Goal: Transaction & Acquisition: Purchase product/service

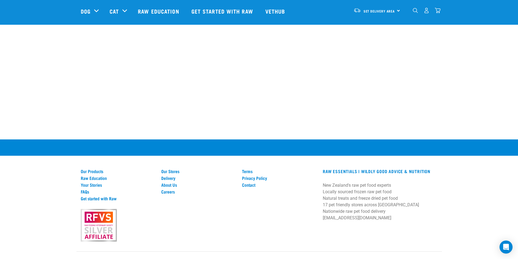
scroll to position [1220, 0]
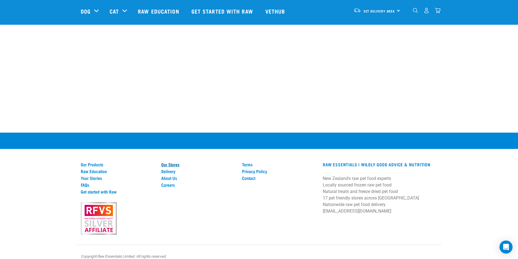
click at [166, 162] on link "Our Stores" at bounding box center [198, 164] width 74 height 5
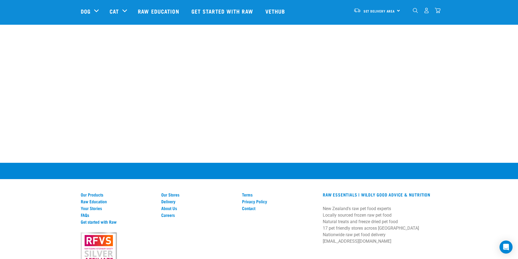
scroll to position [1033, 0]
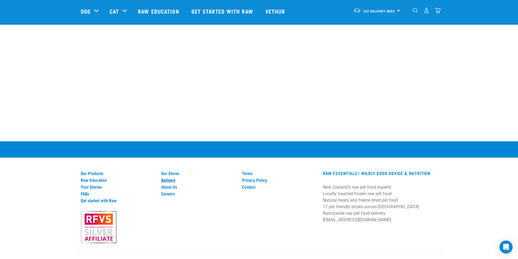
click at [172, 178] on link "Delivery" at bounding box center [198, 180] width 74 height 5
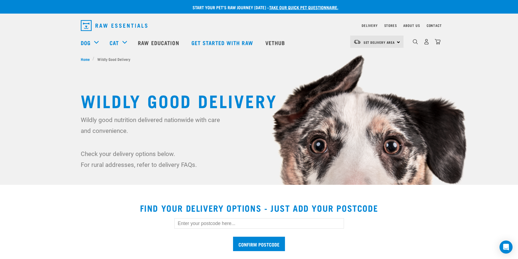
click at [229, 224] on input "text" at bounding box center [259, 223] width 170 height 10
type input "4610"
click at [233, 237] on input "Confirm postcode" at bounding box center [259, 244] width 52 height 14
click at [249, 243] on input "Confirm postcode" at bounding box center [259, 244] width 52 height 14
click at [264, 244] on input "Confirm postcode" at bounding box center [259, 244] width 52 height 14
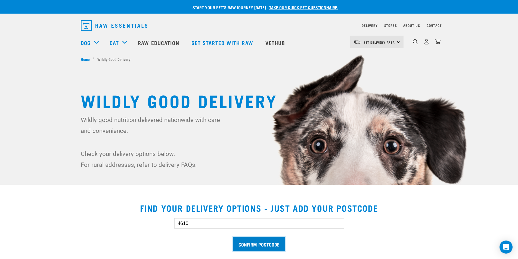
click at [264, 244] on input "Confirm postcode" at bounding box center [259, 244] width 52 height 14
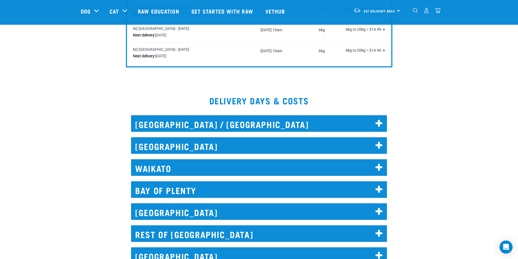
scroll to position [326, 0]
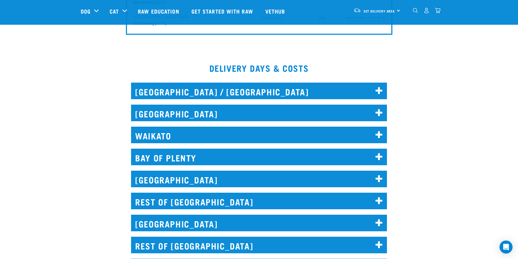
click at [380, 198] on icon at bounding box center [379, 201] width 7 height 9
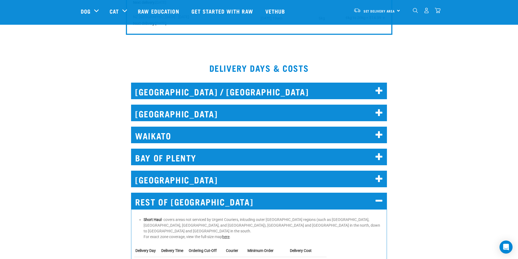
click at [227, 235] on link "here" at bounding box center [225, 237] width 7 height 4
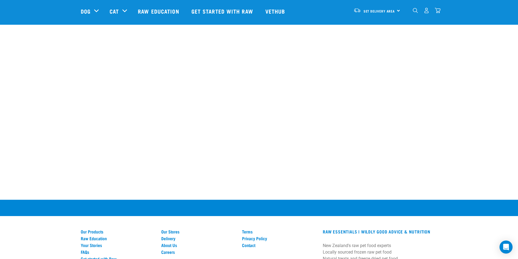
scroll to position [392, 0]
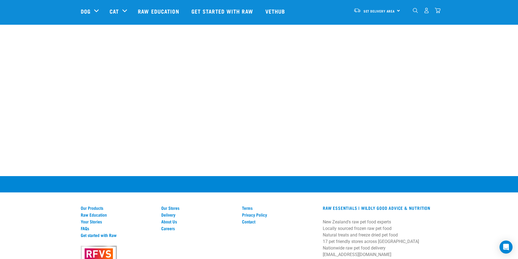
click at [353, 248] on p "New Zealand's raw pet food experts Locally sourced frozen raw pet food Natural …" at bounding box center [380, 238] width 114 height 39
click at [337, 247] on p "New Zealand's raw pet food experts Locally sourced frozen raw pet food Natural …" at bounding box center [380, 238] width 114 height 39
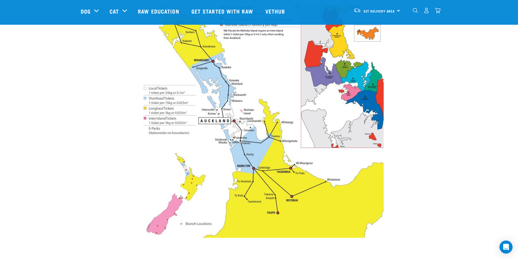
scroll to position [98, 0]
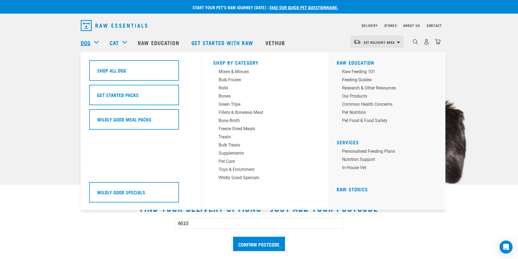
click at [84, 41] on link "Dog" at bounding box center [86, 43] width 10 height 8
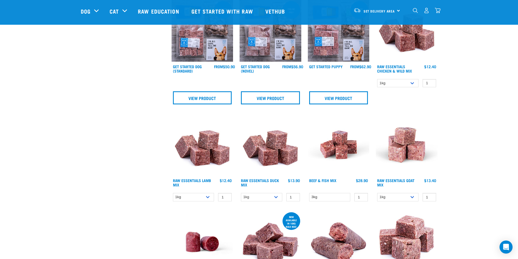
scroll to position [294, 0]
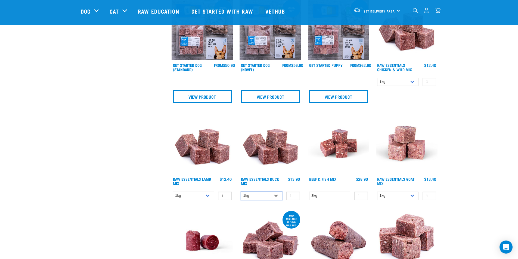
select select "442098"
click at [241, 192] on select "1kg 3kg" at bounding box center [261, 196] width 41 height 8
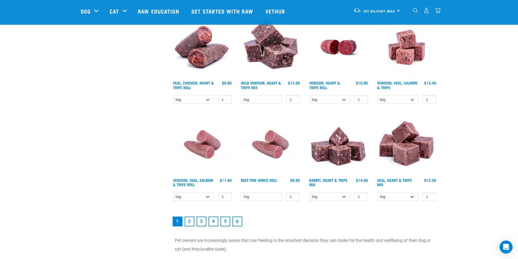
scroll to position [685, 0]
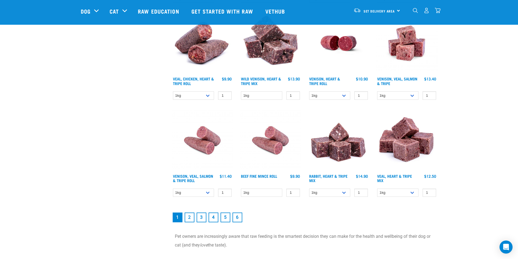
click at [190, 219] on link "2" at bounding box center [190, 218] width 10 height 10
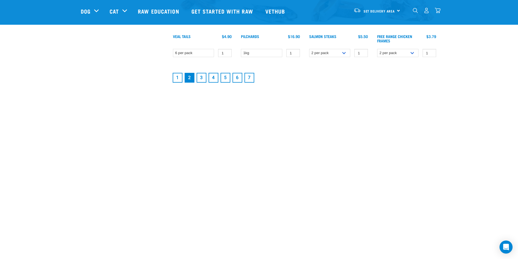
scroll to position [816, 0]
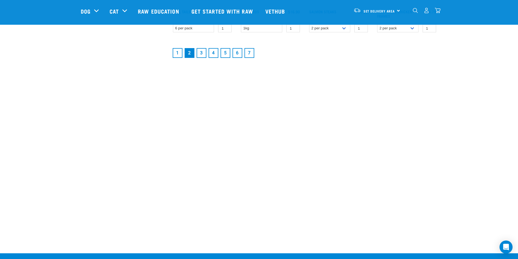
click at [199, 52] on link "3" at bounding box center [202, 53] width 10 height 10
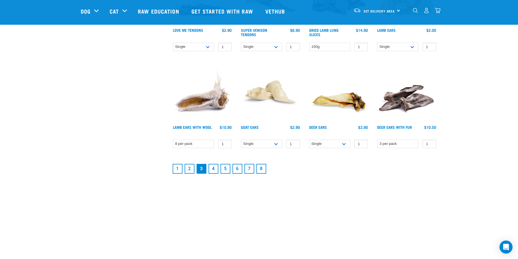
scroll to position [718, 0]
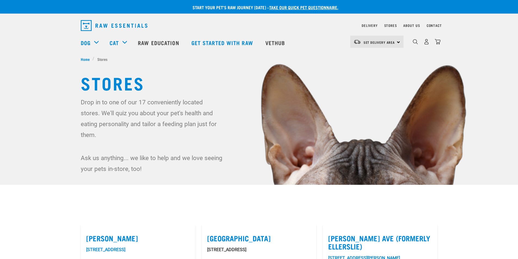
scroll to position [941, 0]
